Goal: Obtain resource: Download file/media

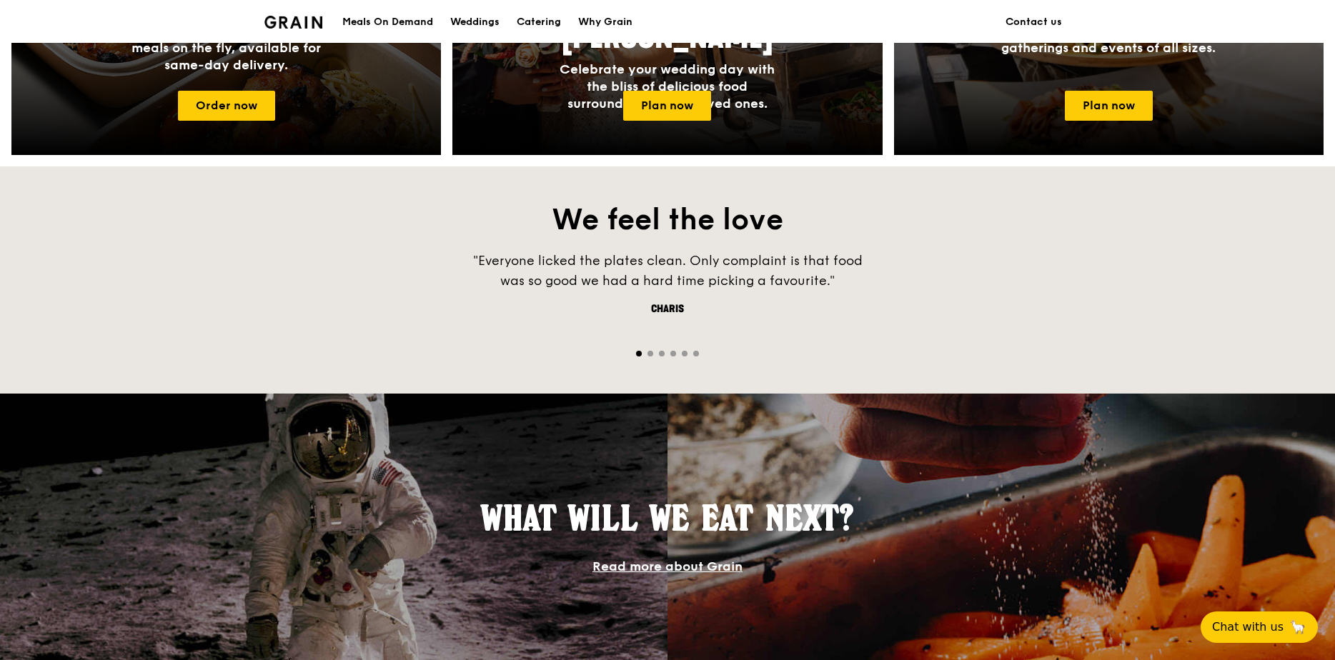
scroll to position [1000, 0]
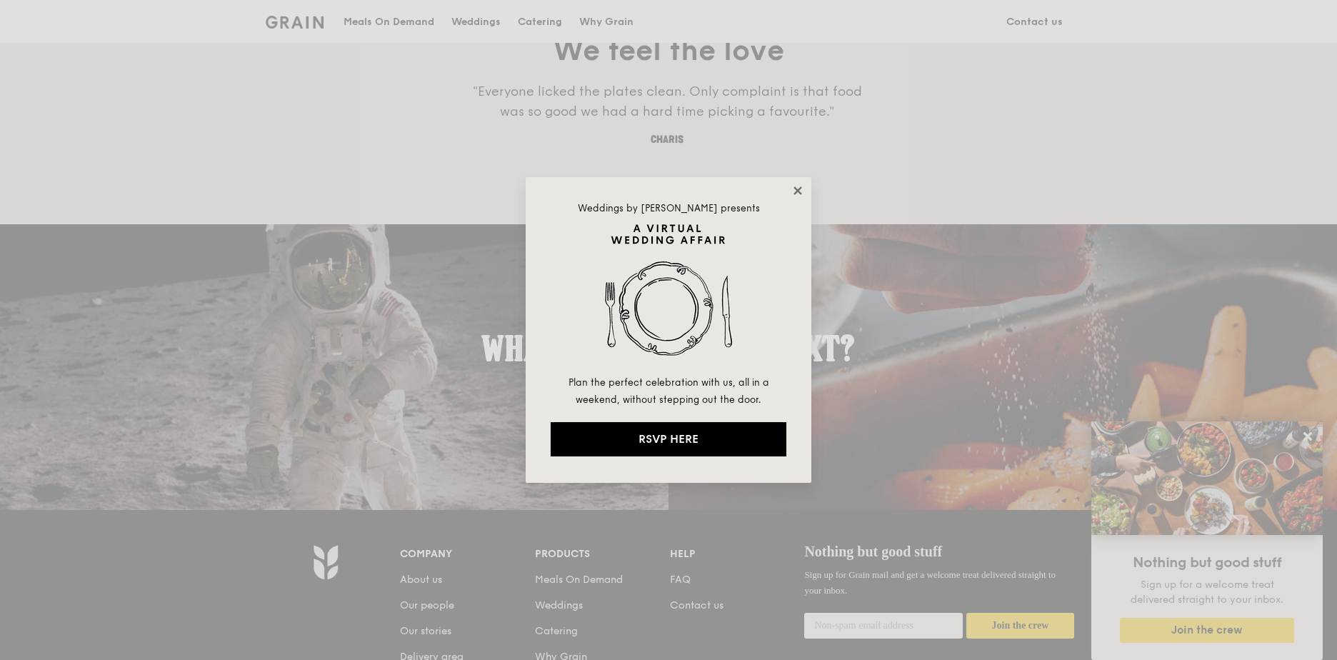
click at [798, 194] on icon at bounding box center [798, 190] width 13 height 13
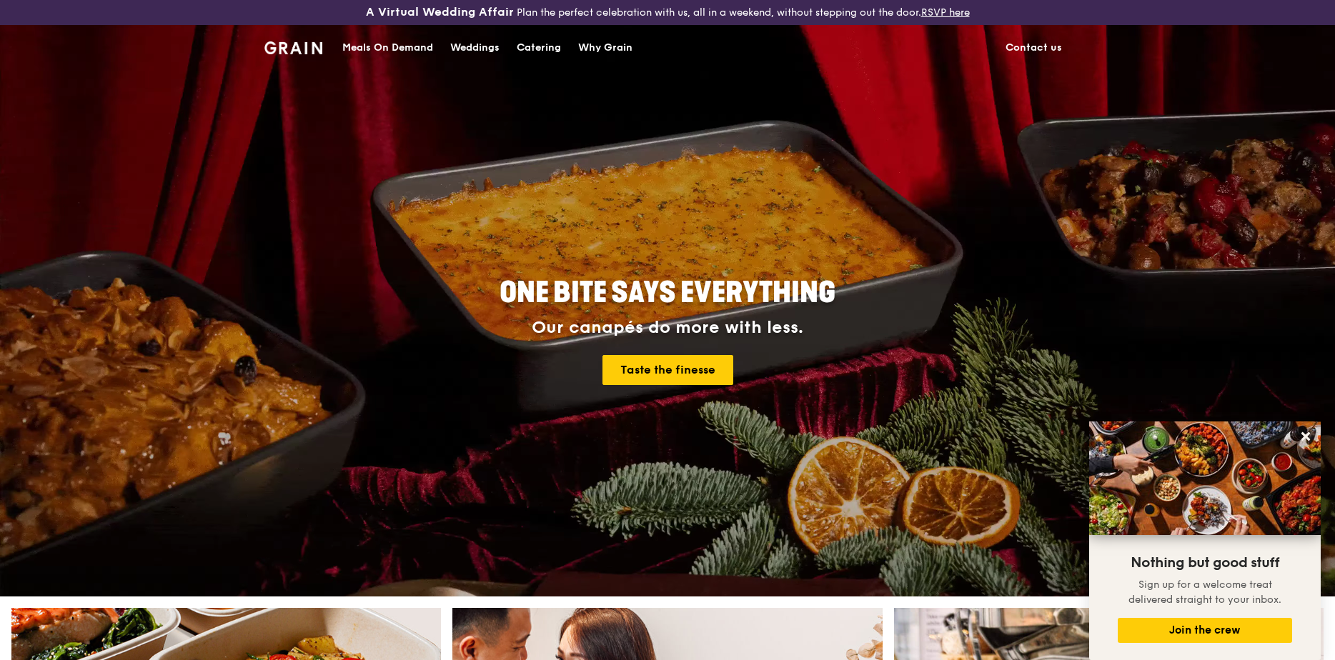
scroll to position [0, 0]
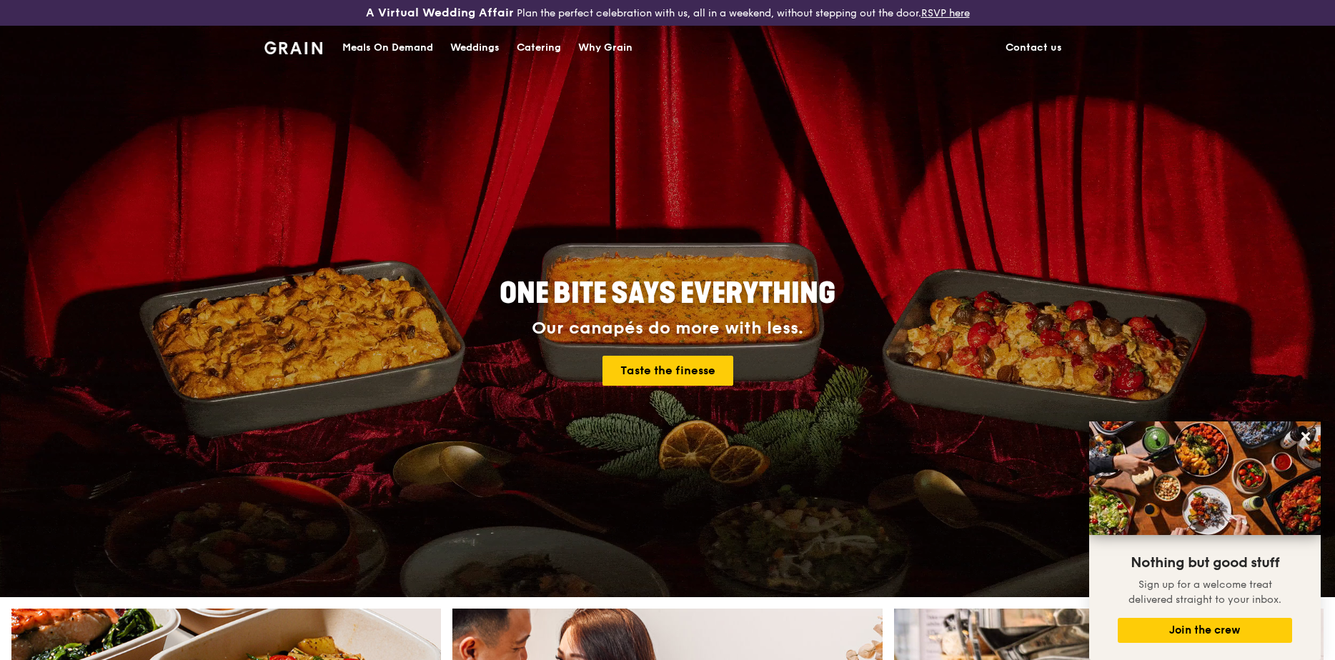
drag, startPoint x: 547, startPoint y: 49, endPoint x: 576, endPoint y: 90, distance: 50.2
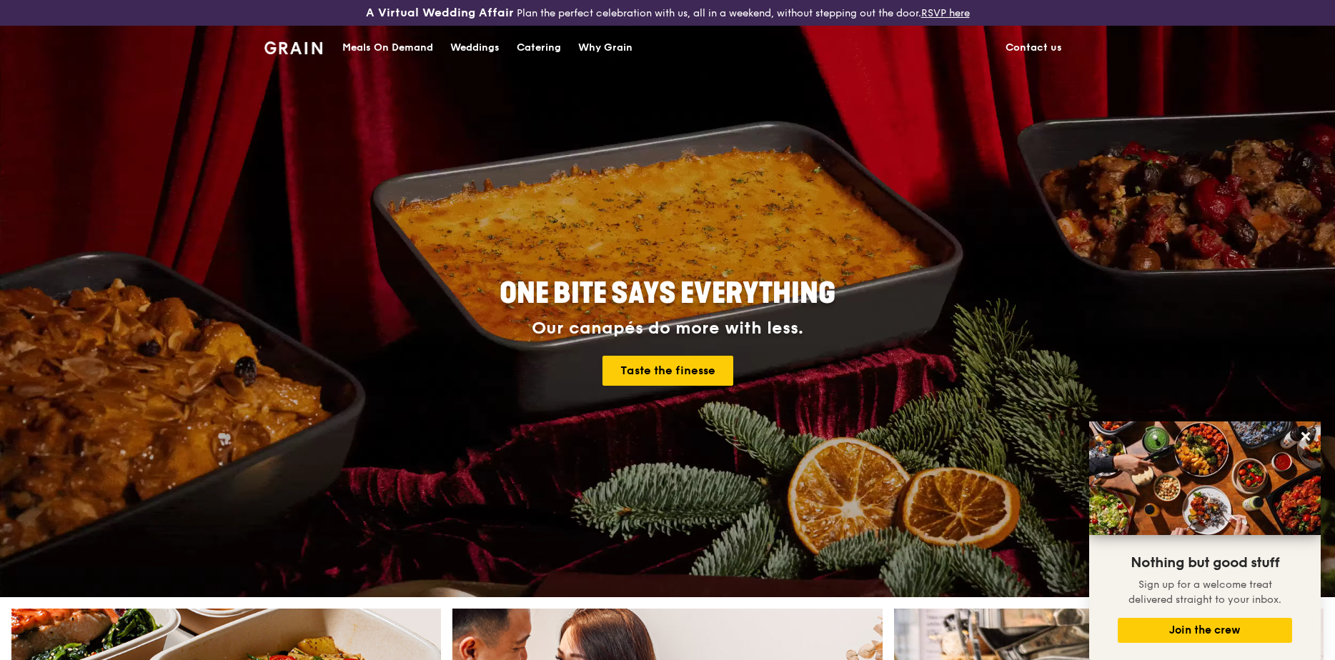
click at [547, 50] on div "Catering" at bounding box center [539, 47] width 44 height 43
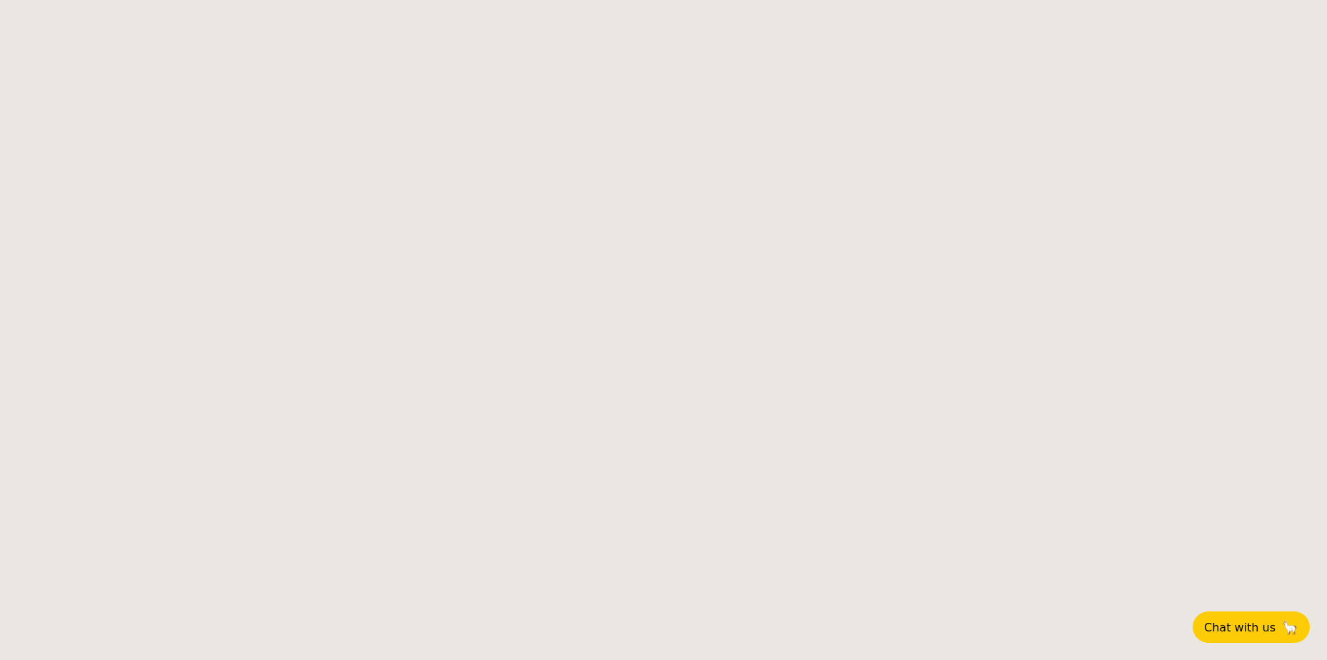
select select
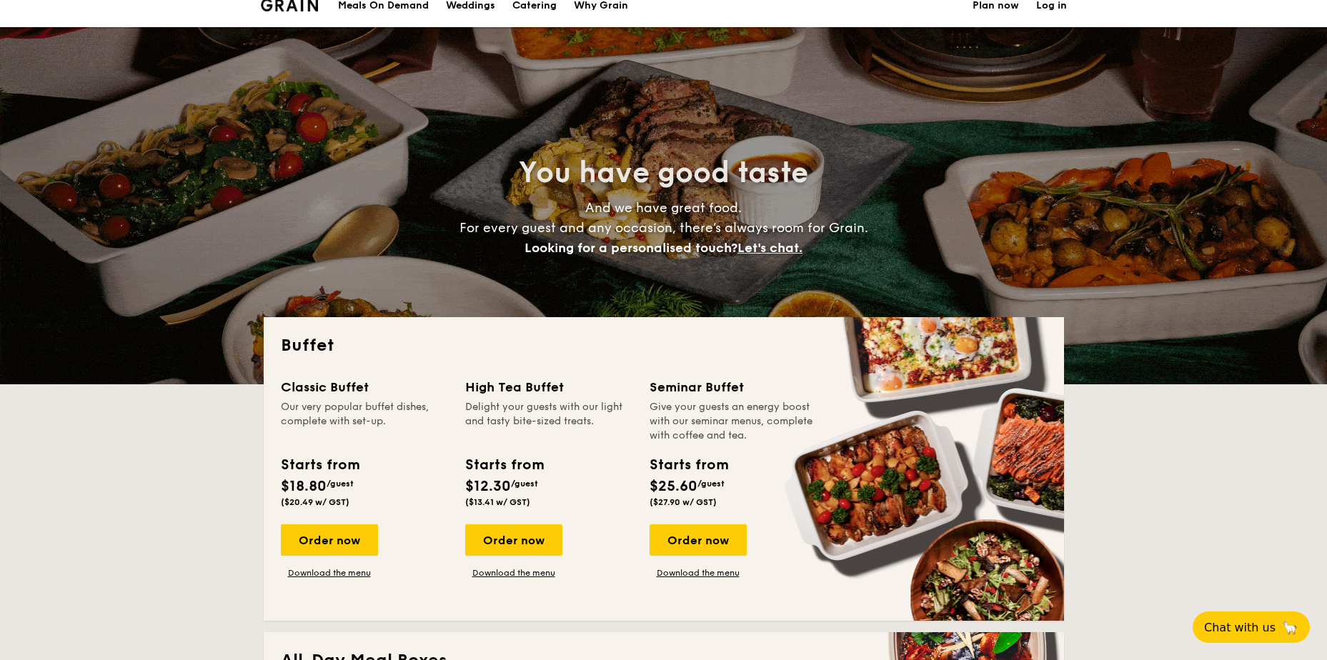
scroll to position [334, 0]
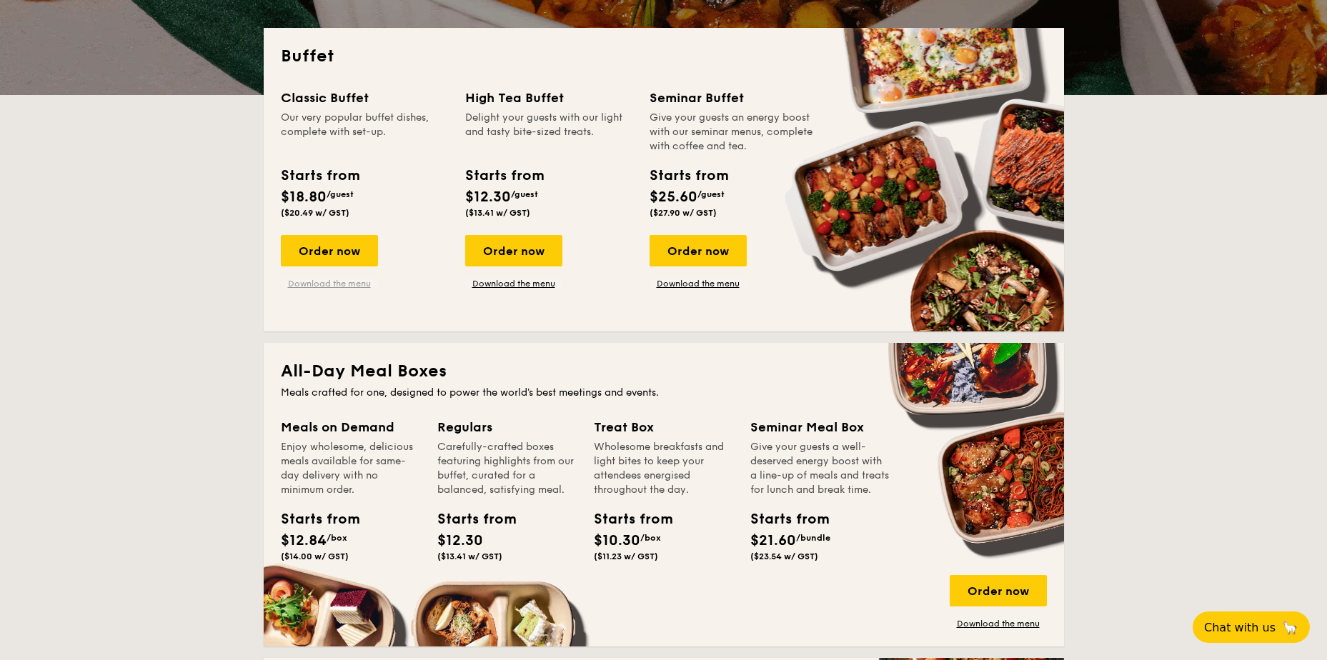
click at [334, 279] on link "Download the menu" at bounding box center [329, 283] width 97 height 11
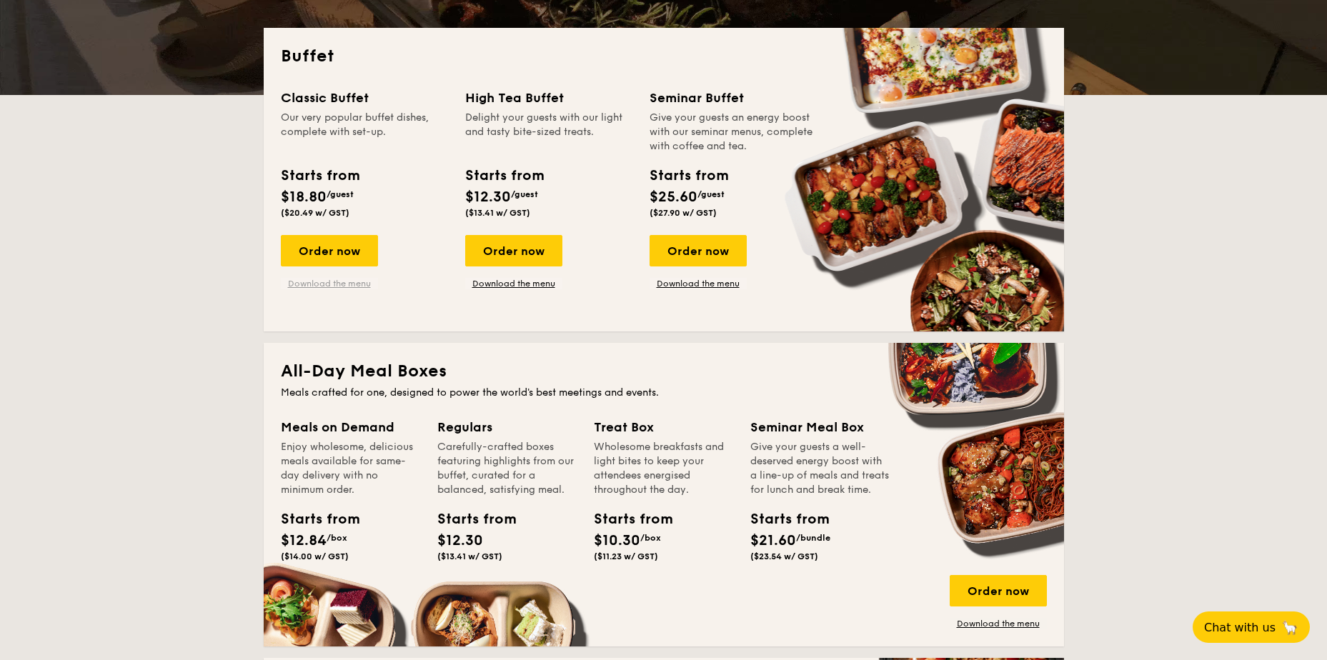
click at [329, 281] on link "Download the menu" at bounding box center [329, 283] width 97 height 11
click at [501, 285] on link "Download the menu" at bounding box center [513, 283] width 97 height 11
